Goal: Information Seeking & Learning: Learn about a topic

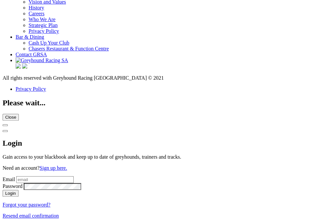
scroll to position [2745, 0]
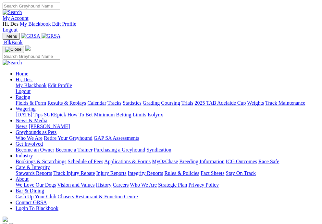
scroll to position [0, 0]
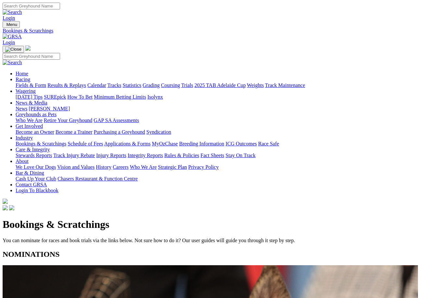
click at [34, 82] on link "Fields & Form" at bounding box center [31, 85] width 31 height 6
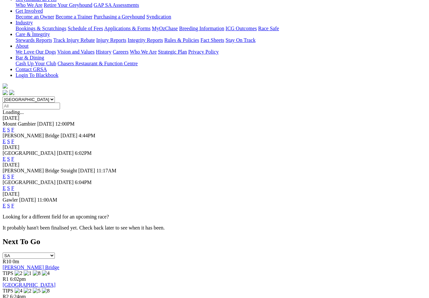
scroll to position [118, 0]
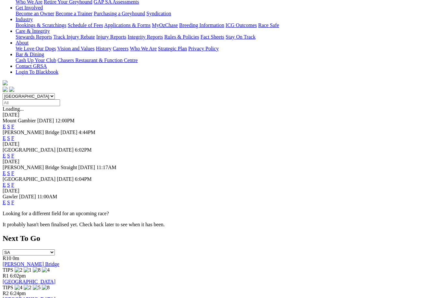
click at [14, 153] on link "F" at bounding box center [12, 156] width 3 height 6
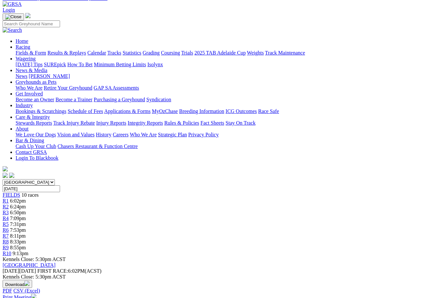
scroll to position [32, 0]
